Goal: Task Accomplishment & Management: Use online tool/utility

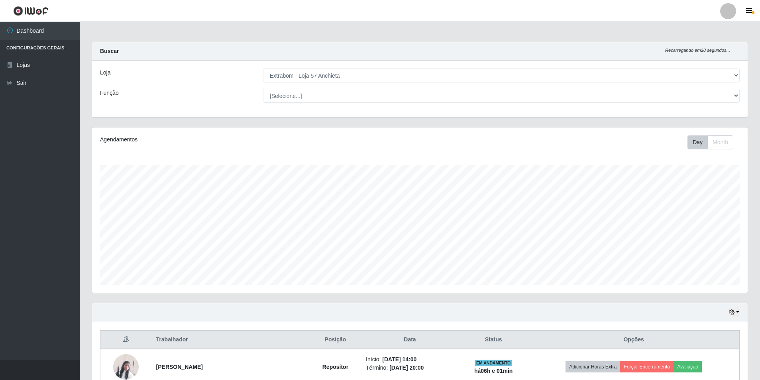
select select "470"
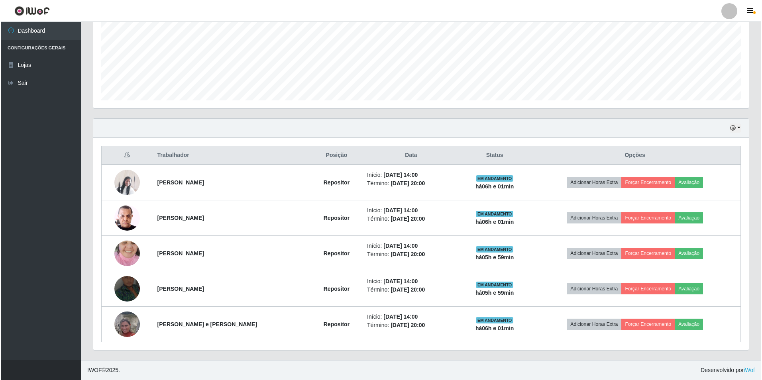
scroll to position [165, 656]
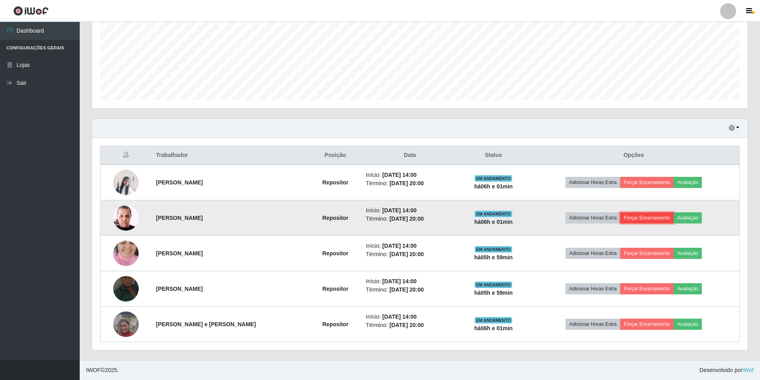
click at [645, 213] on button "Forçar Encerramento" at bounding box center [646, 217] width 53 height 11
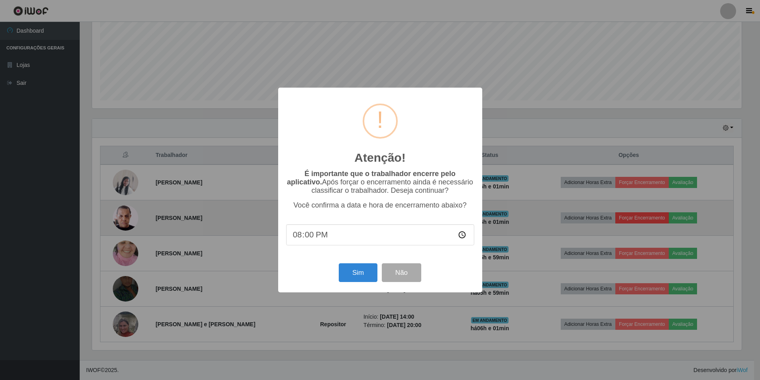
scroll to position [165, 652]
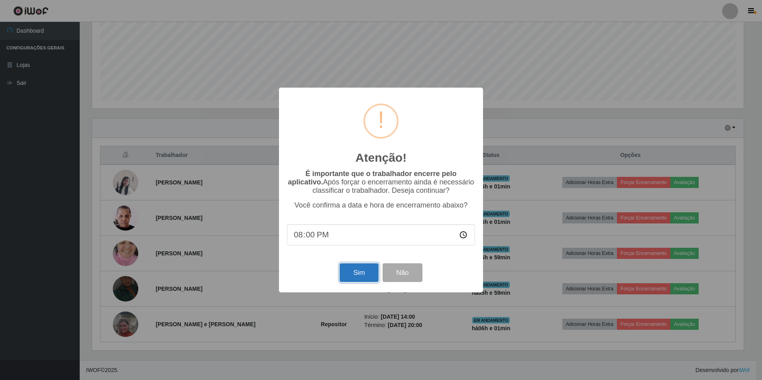
click at [362, 274] on button "Sim" at bounding box center [359, 272] width 39 height 19
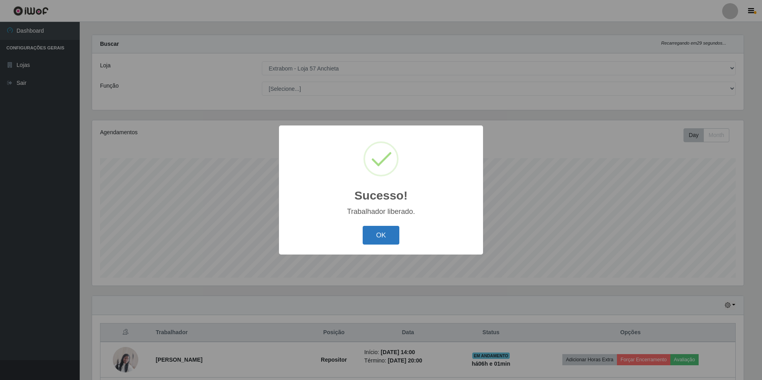
click at [371, 234] on button "OK" at bounding box center [381, 235] width 37 height 19
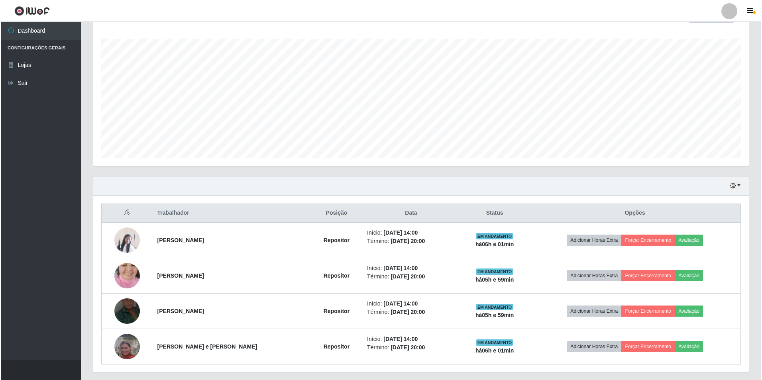
scroll to position [149, 0]
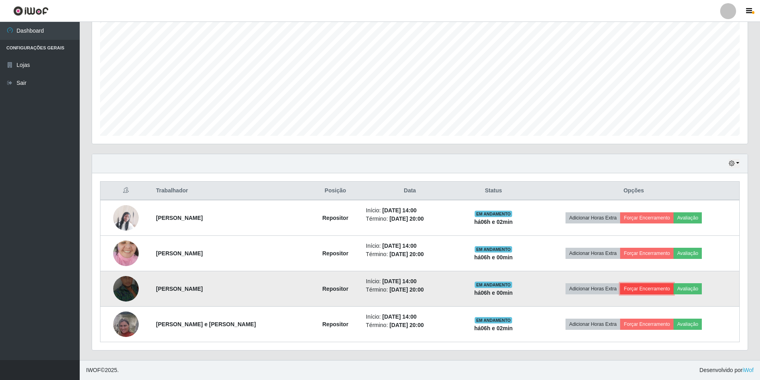
click at [650, 286] on button "Forçar Encerramento" at bounding box center [646, 288] width 53 height 11
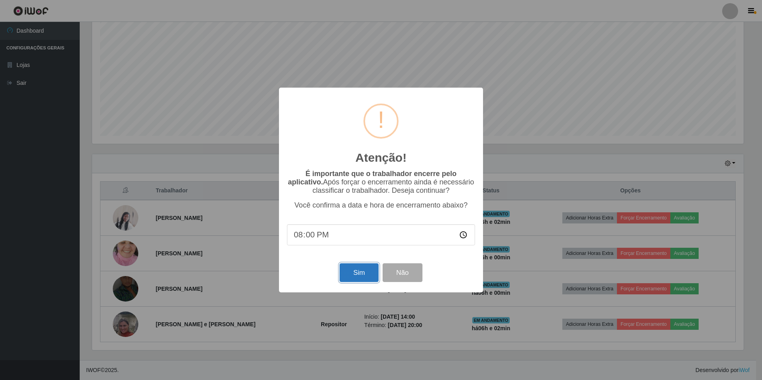
click at [361, 276] on button "Sim" at bounding box center [359, 272] width 39 height 19
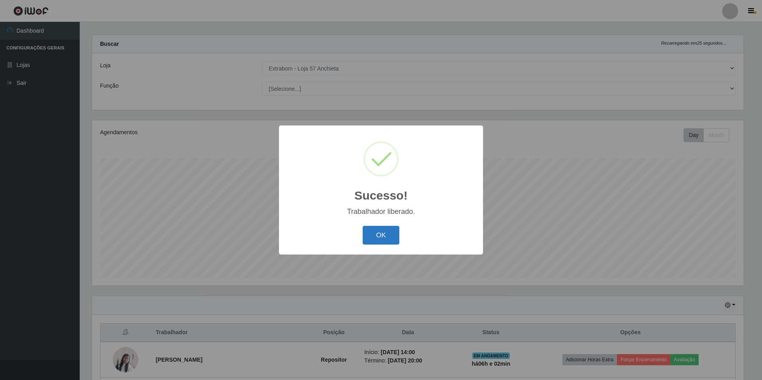
click at [377, 232] on button "OK" at bounding box center [381, 235] width 37 height 19
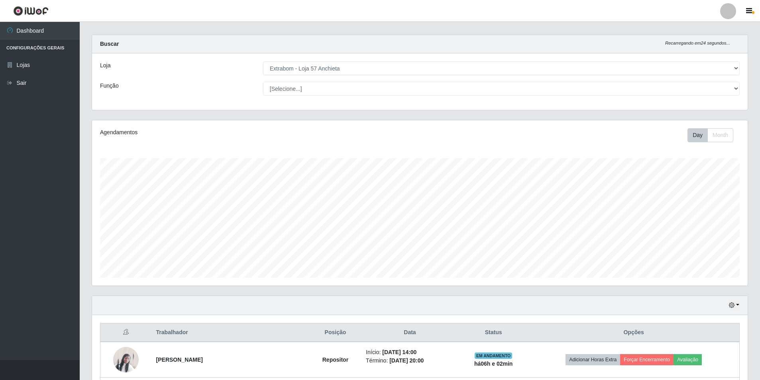
scroll to position [114, 0]
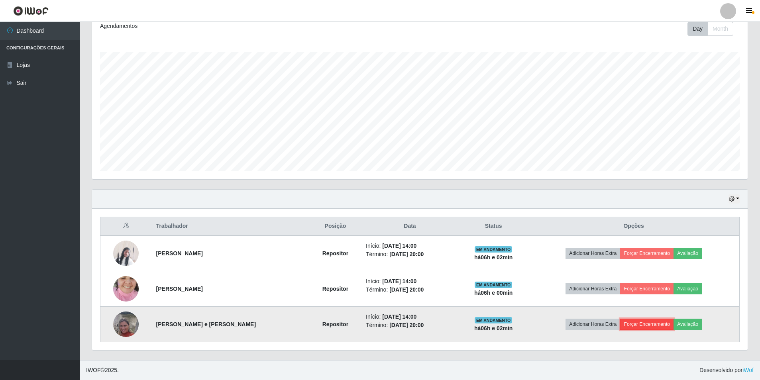
click at [639, 319] on button "Forçar Encerramento" at bounding box center [646, 324] width 53 height 11
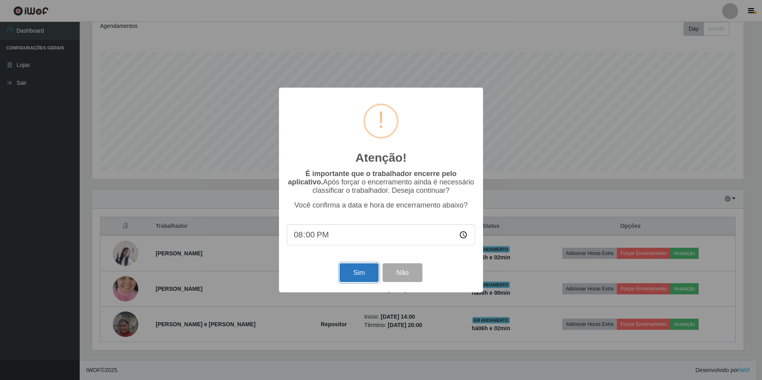
click at [361, 270] on button "Sim" at bounding box center [359, 272] width 39 height 19
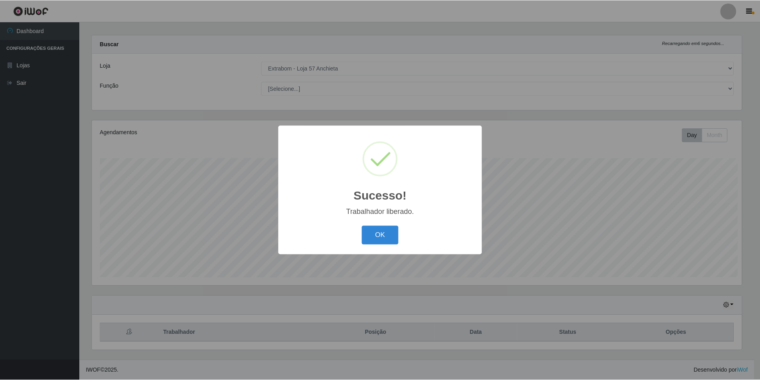
scroll to position [0, 0]
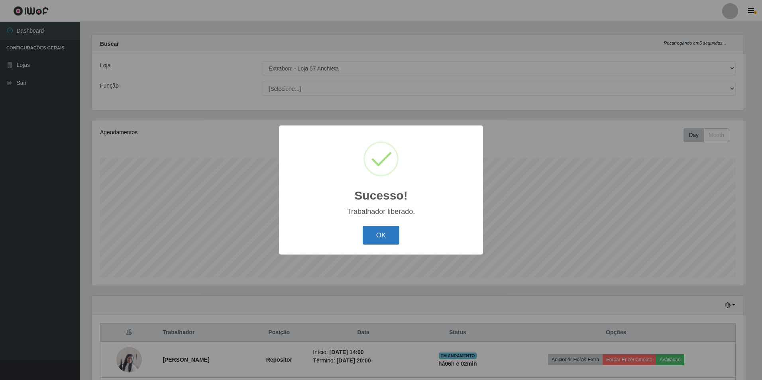
click at [387, 238] on button "OK" at bounding box center [381, 235] width 37 height 19
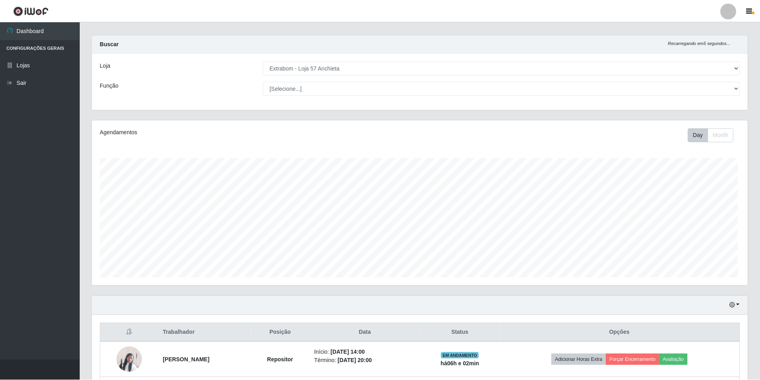
scroll to position [165, 656]
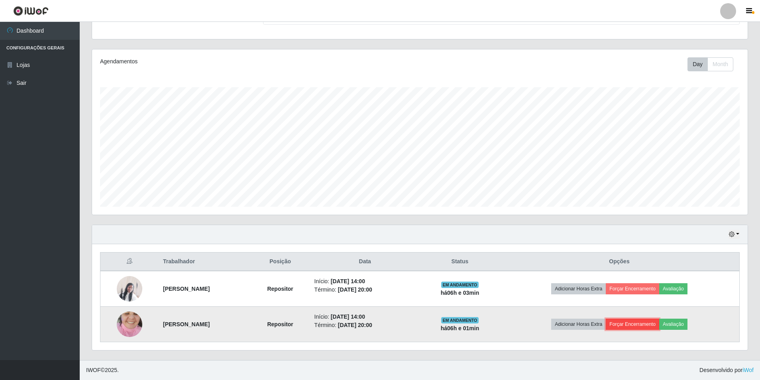
click at [641, 322] on button "Forçar Encerramento" at bounding box center [632, 324] width 53 height 11
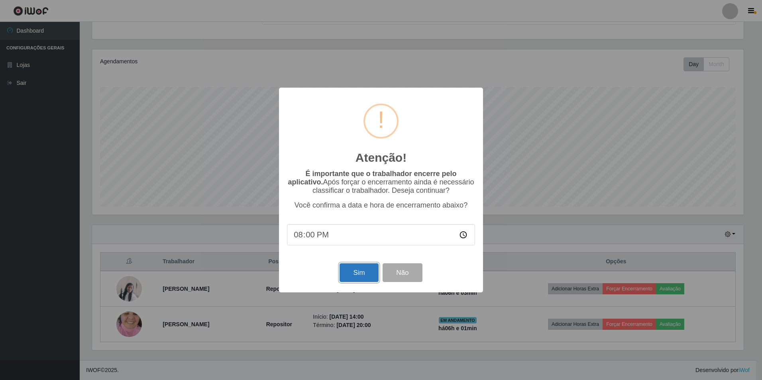
click at [359, 278] on button "Sim" at bounding box center [359, 272] width 39 height 19
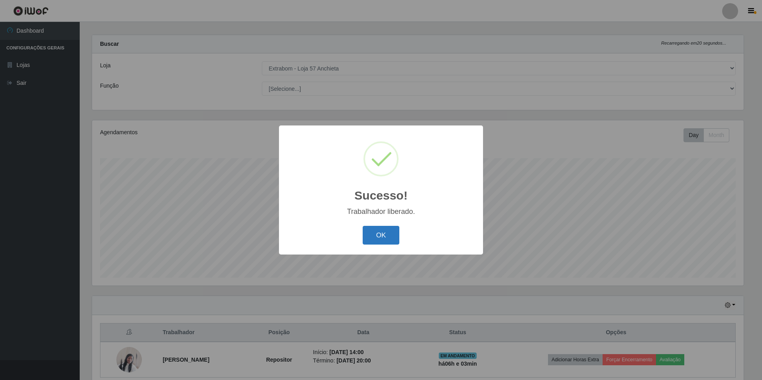
click at [372, 229] on button "OK" at bounding box center [381, 235] width 37 height 19
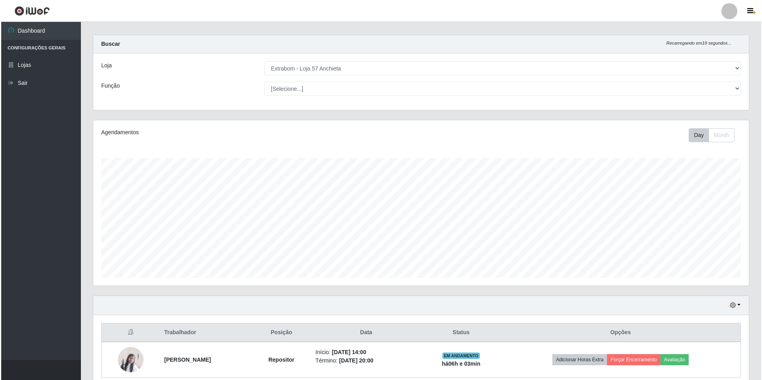
scroll to position [43, 0]
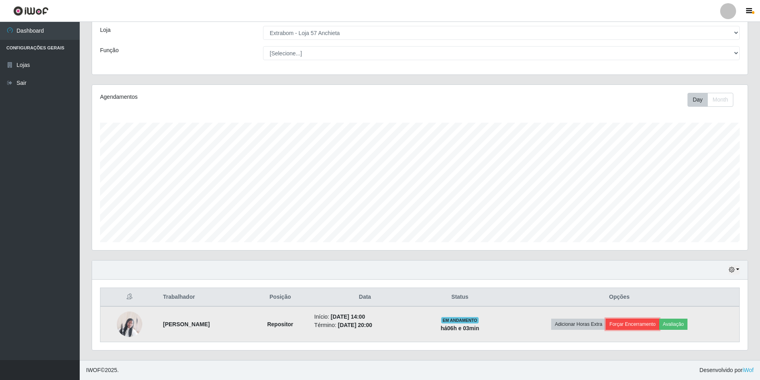
click at [631, 325] on button "Forçar Encerramento" at bounding box center [632, 324] width 53 height 11
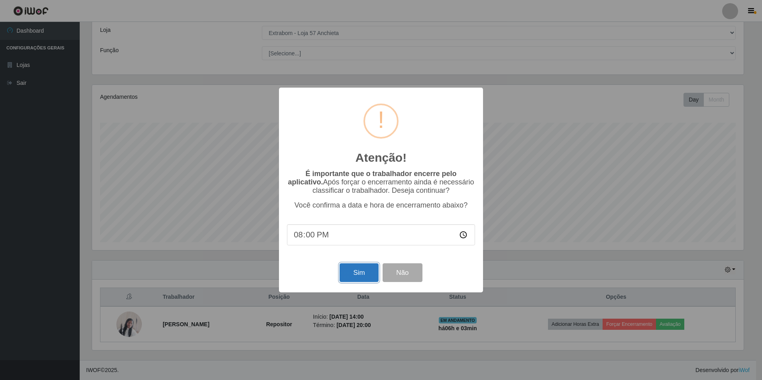
click at [362, 270] on button "Sim" at bounding box center [359, 272] width 39 height 19
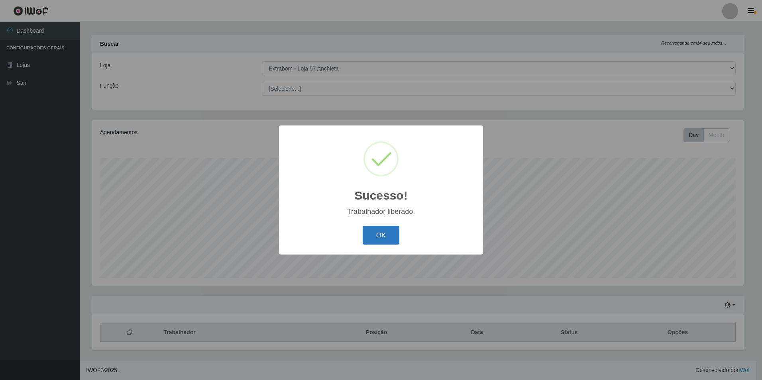
click at [387, 238] on button "OK" at bounding box center [381, 235] width 37 height 19
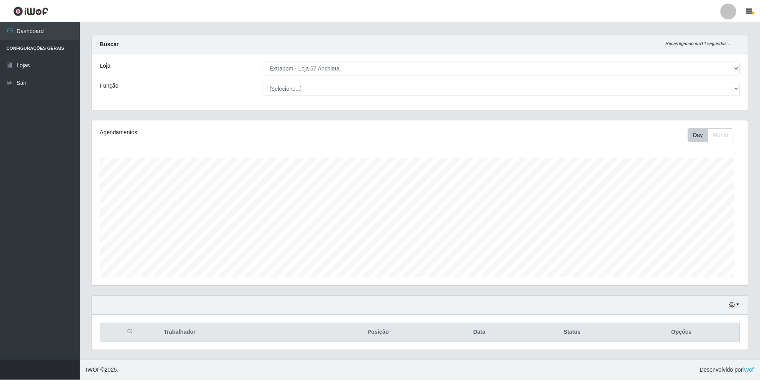
scroll to position [165, 656]
